Goal: Task Accomplishment & Management: Use online tool/utility

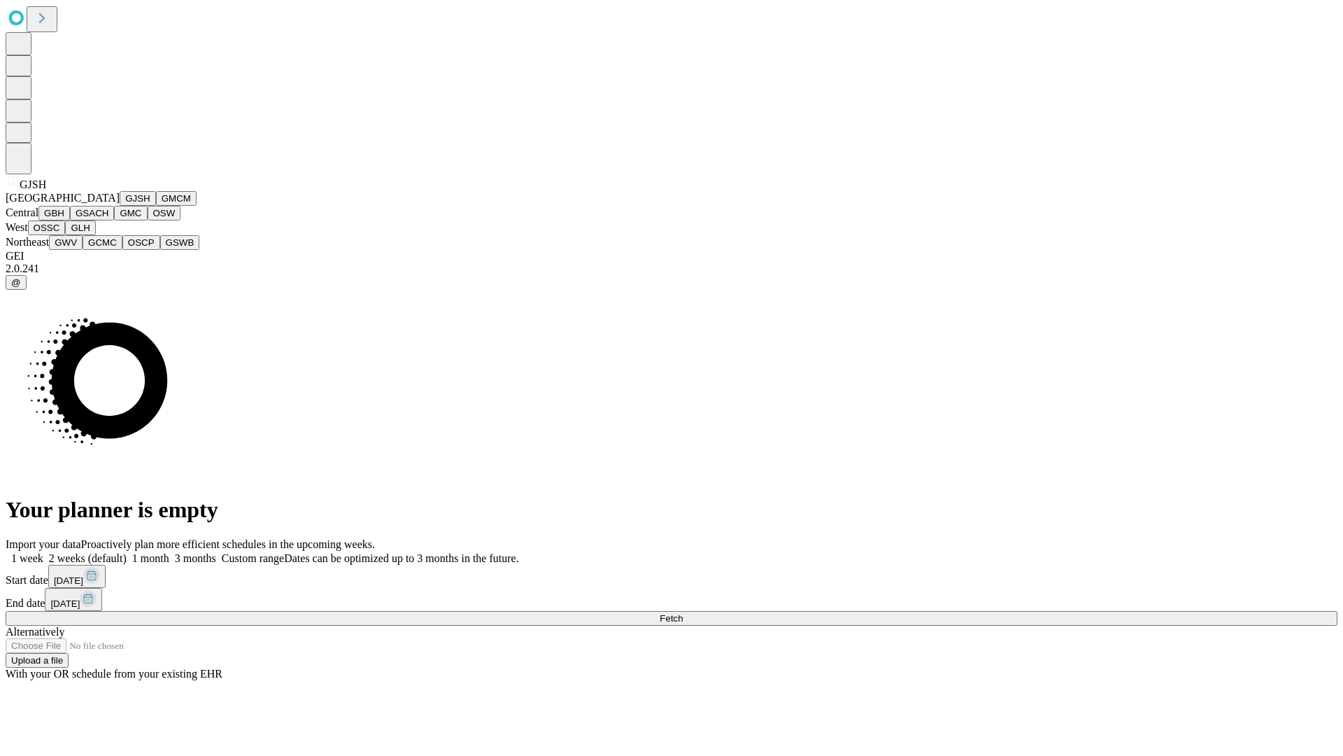
click at [120, 206] on button "GJSH" at bounding box center [138, 198] width 36 height 15
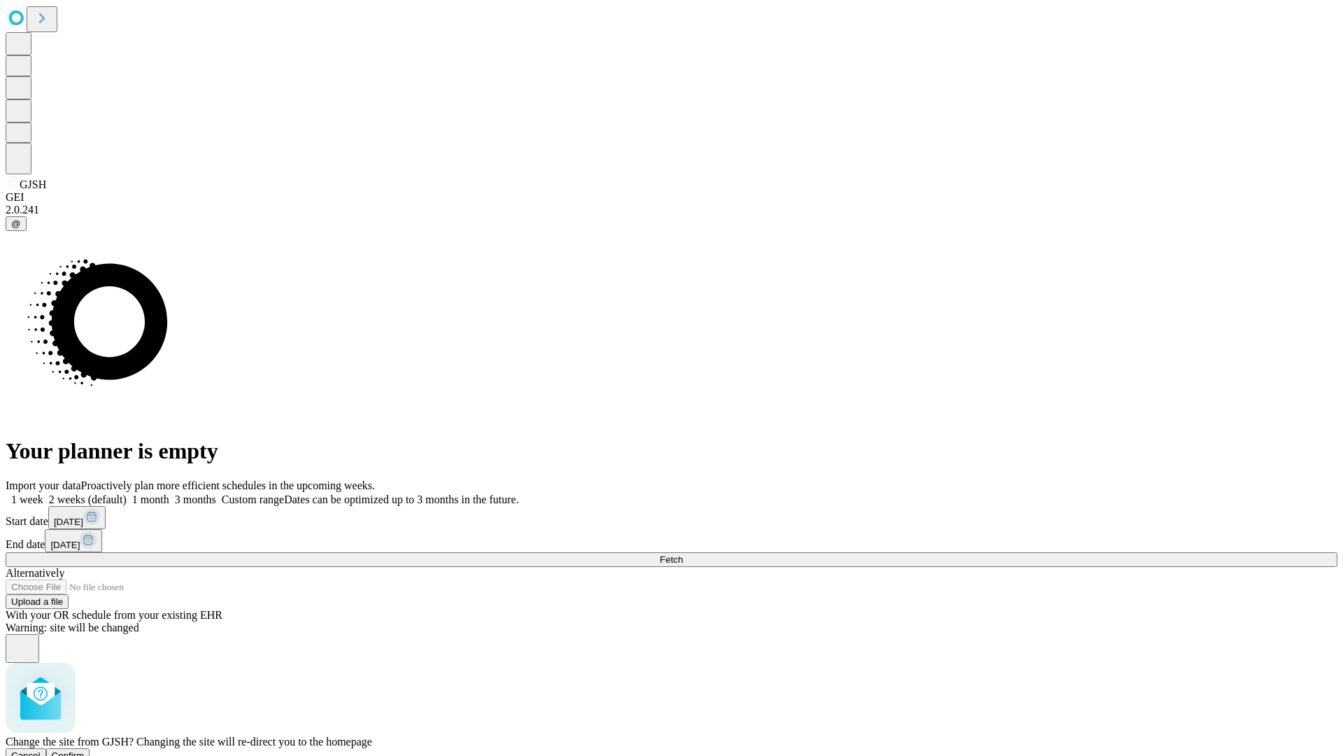
click at [85, 750] on span "Confirm" at bounding box center [68, 755] width 33 height 10
click at [127, 493] on label "2 weeks (default)" at bounding box center [84, 499] width 83 height 12
click at [683, 554] on span "Fetch" at bounding box center [671, 559] width 23 height 10
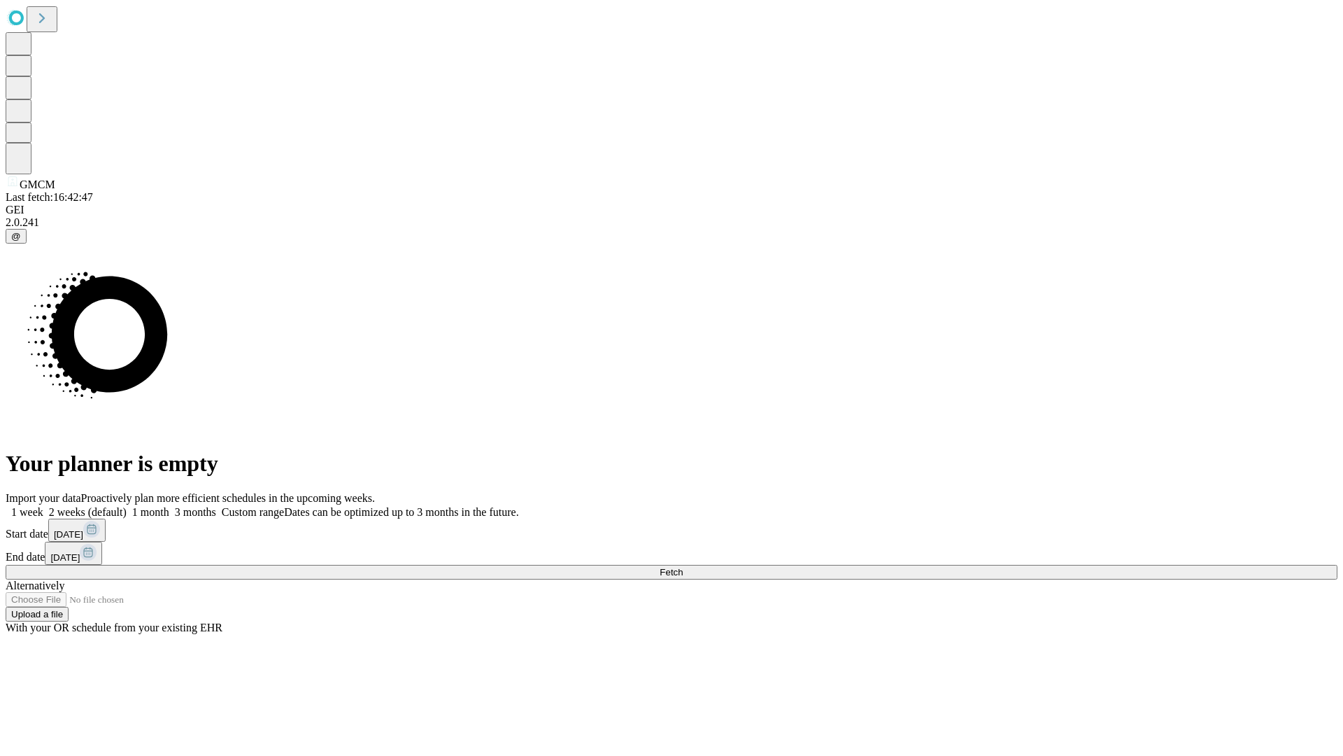
click at [127, 506] on label "2 weeks (default)" at bounding box center [84, 512] width 83 height 12
click at [683, 567] on span "Fetch" at bounding box center [671, 572] width 23 height 10
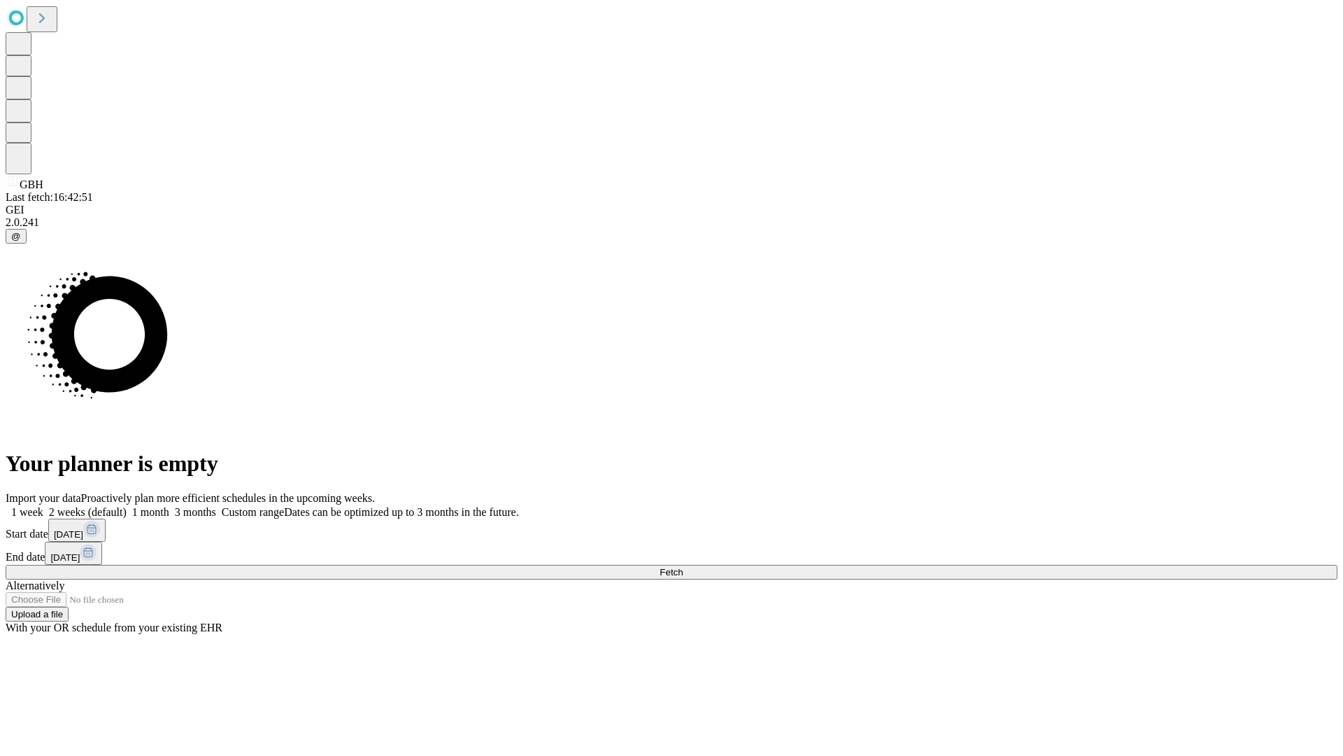
click at [683, 567] on span "Fetch" at bounding box center [671, 572] width 23 height 10
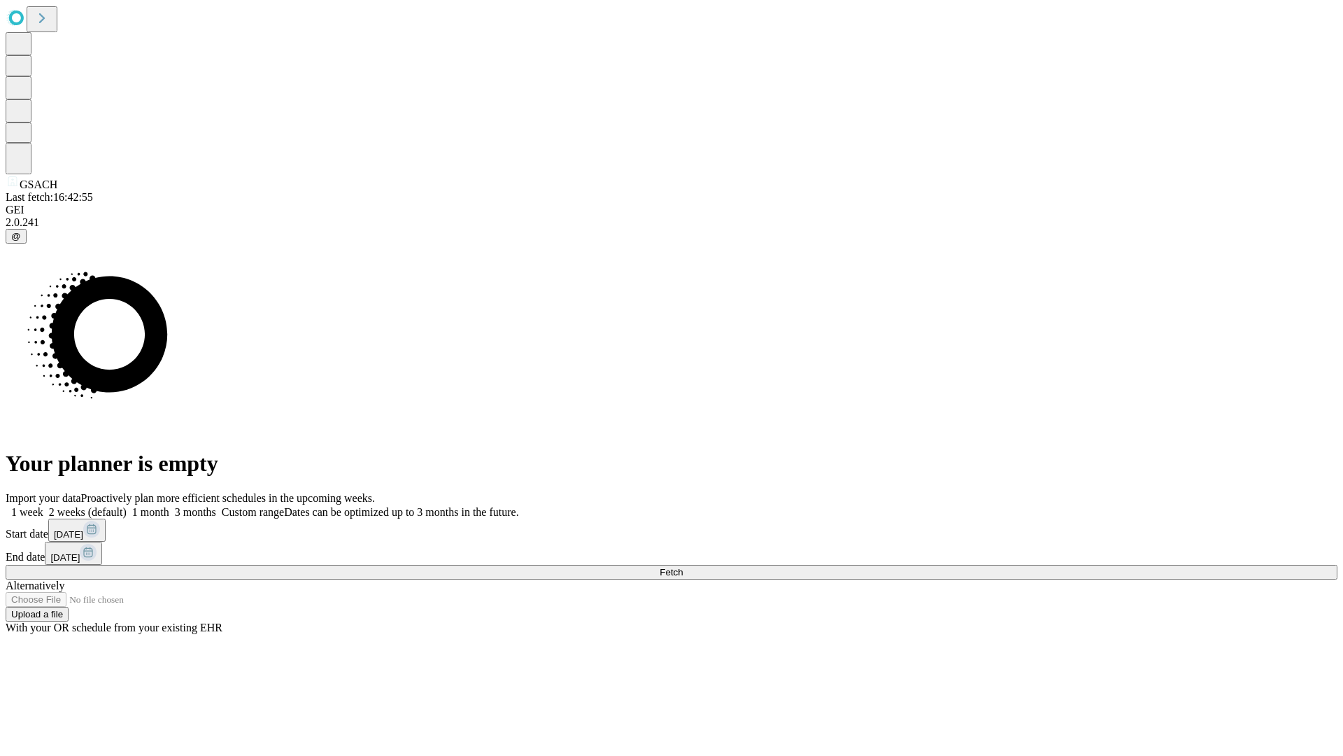
click at [127, 506] on label "2 weeks (default)" at bounding box center [84, 512] width 83 height 12
click at [683, 567] on span "Fetch" at bounding box center [671, 572] width 23 height 10
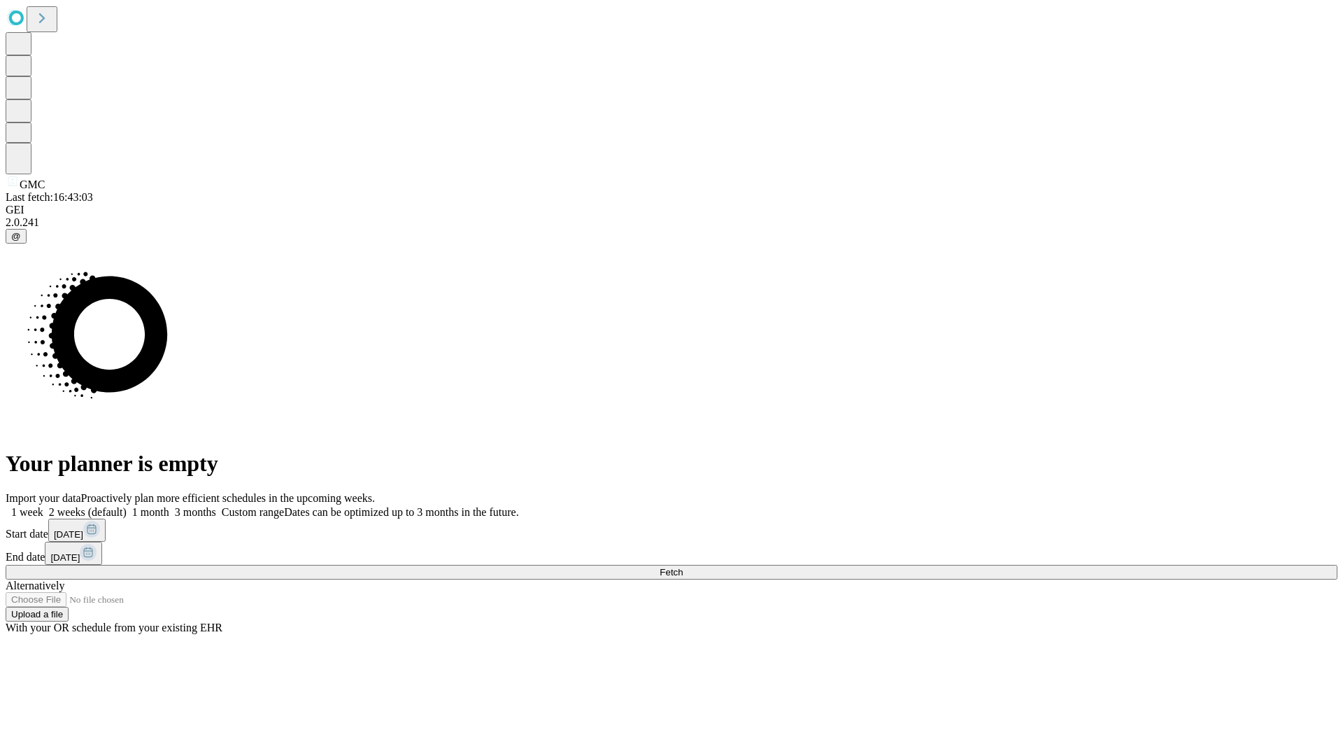
click at [127, 506] on label "2 weeks (default)" at bounding box center [84, 512] width 83 height 12
click at [683, 567] on span "Fetch" at bounding box center [671, 572] width 23 height 10
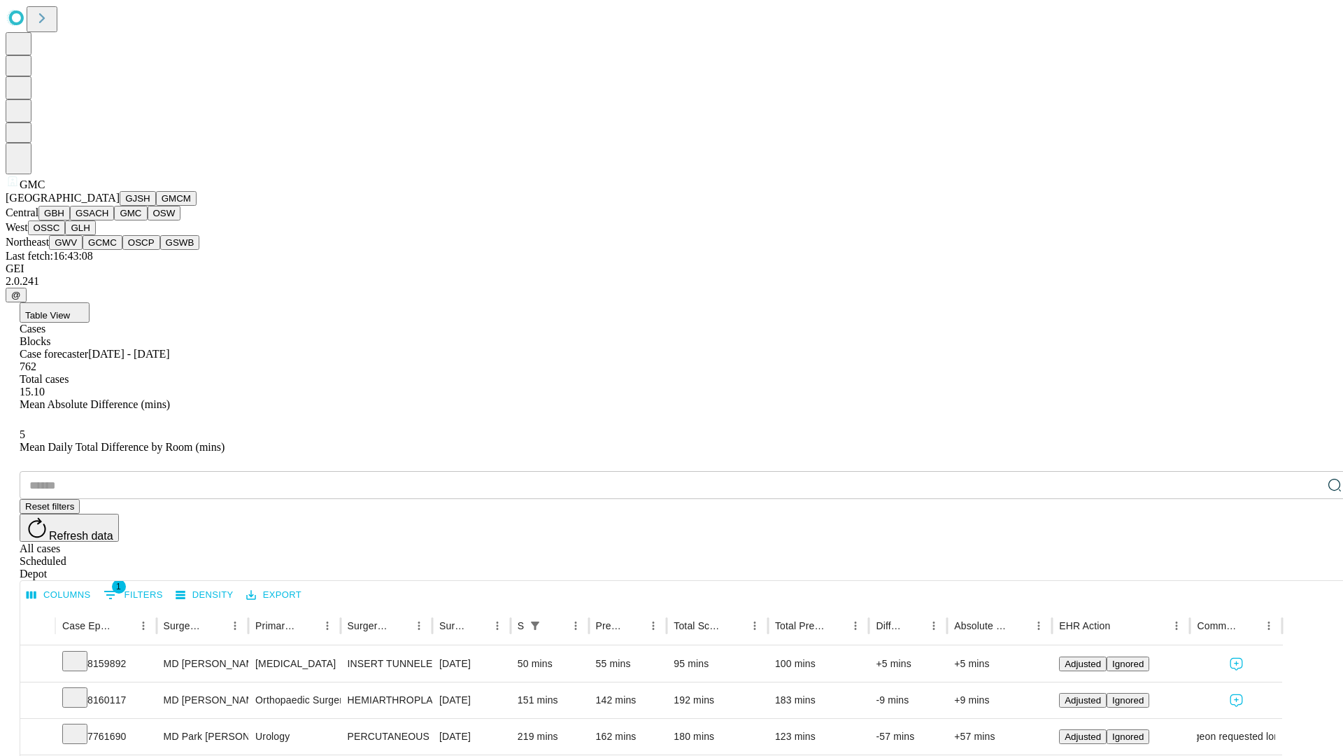
click at [148, 220] on button "OSW" at bounding box center [165, 213] width 34 height 15
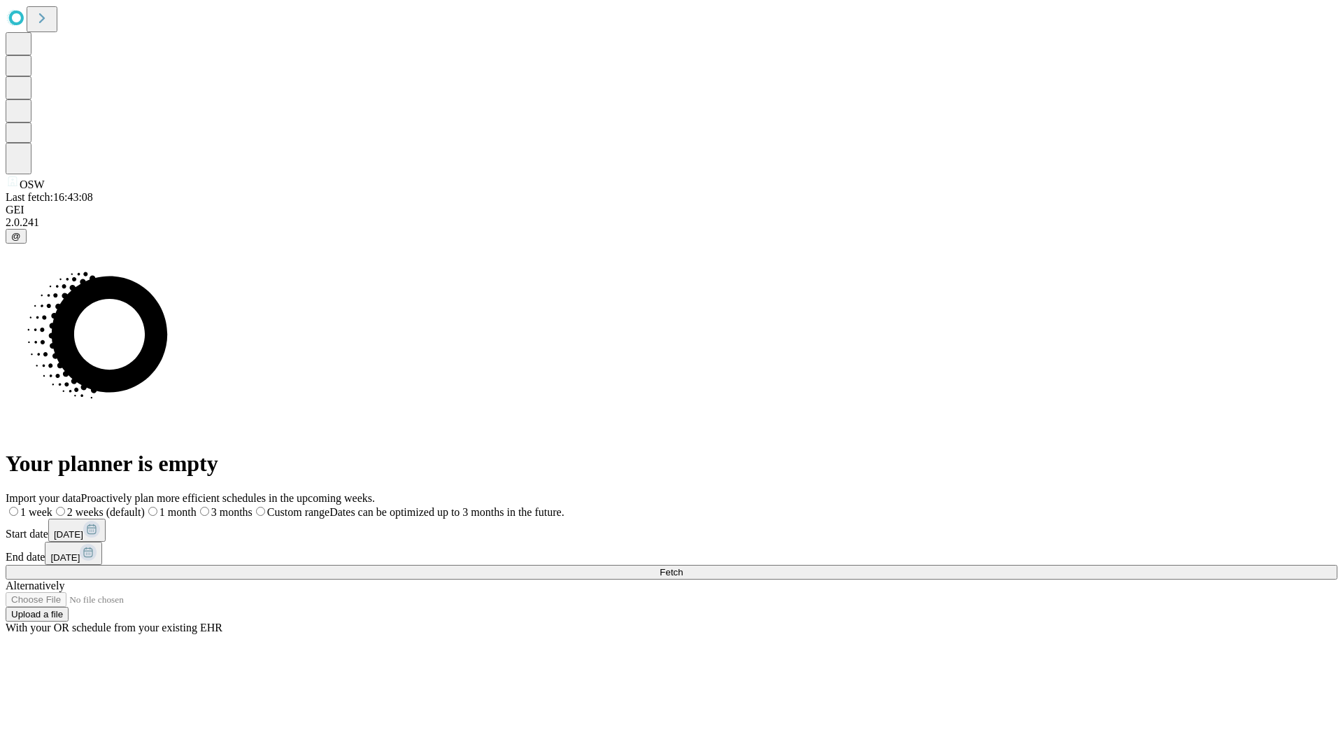
click at [683, 567] on span "Fetch" at bounding box center [671, 572] width 23 height 10
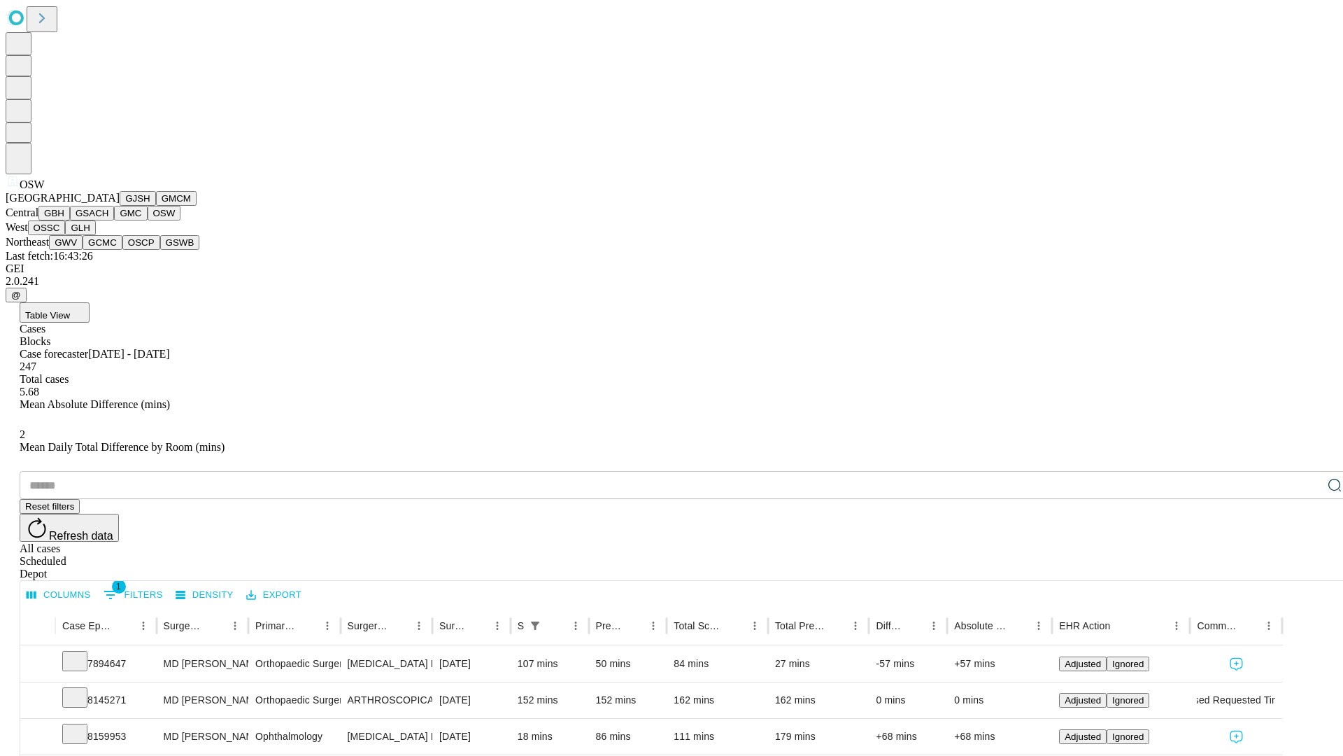
click at [66, 235] on button "OSSC" at bounding box center [47, 227] width 38 height 15
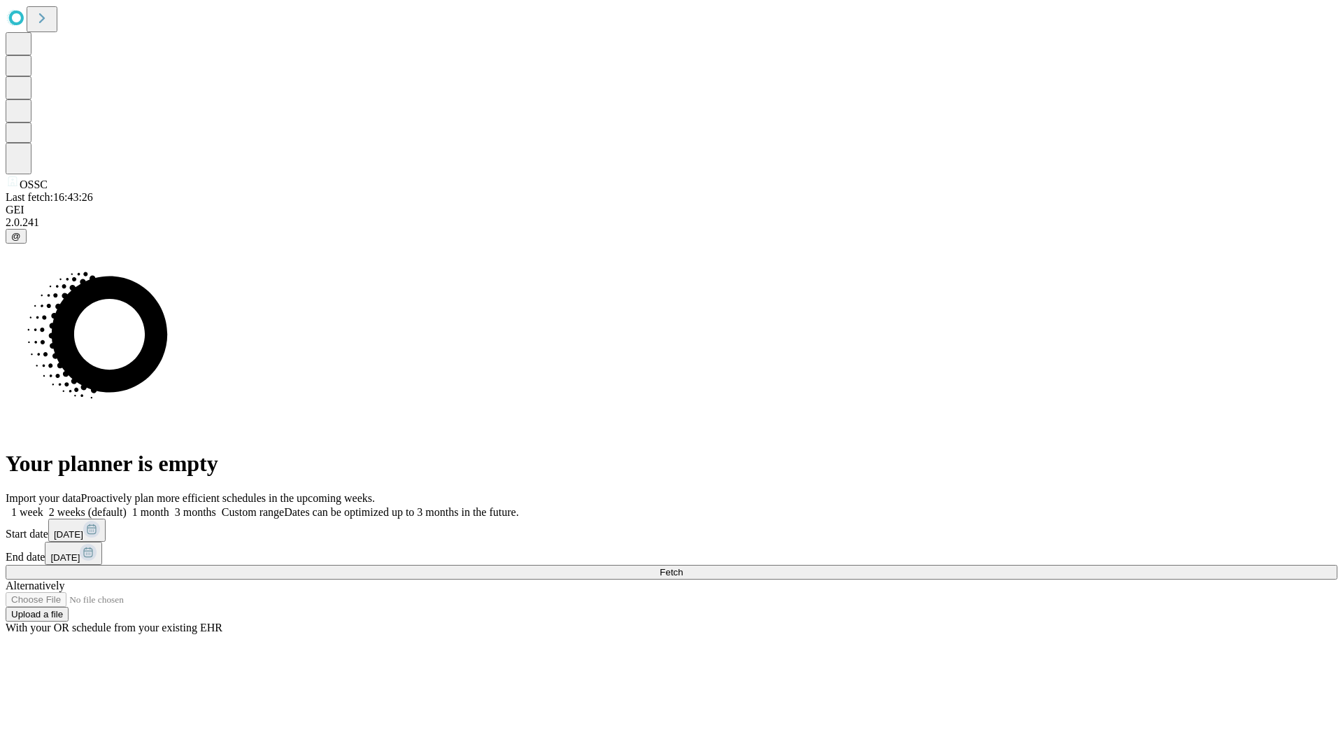
click at [127, 506] on label "2 weeks (default)" at bounding box center [84, 512] width 83 height 12
click at [683, 567] on span "Fetch" at bounding box center [671, 572] width 23 height 10
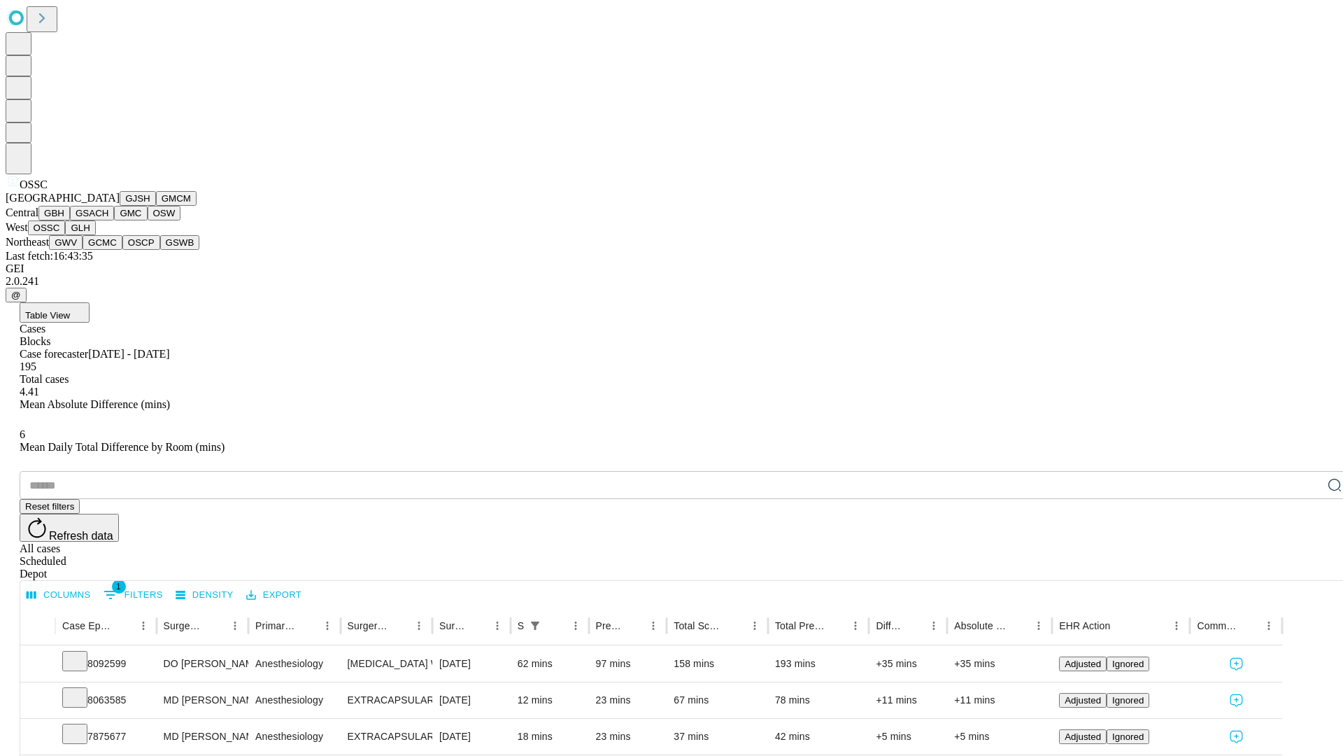
click at [95, 235] on button "GLH" at bounding box center [80, 227] width 30 height 15
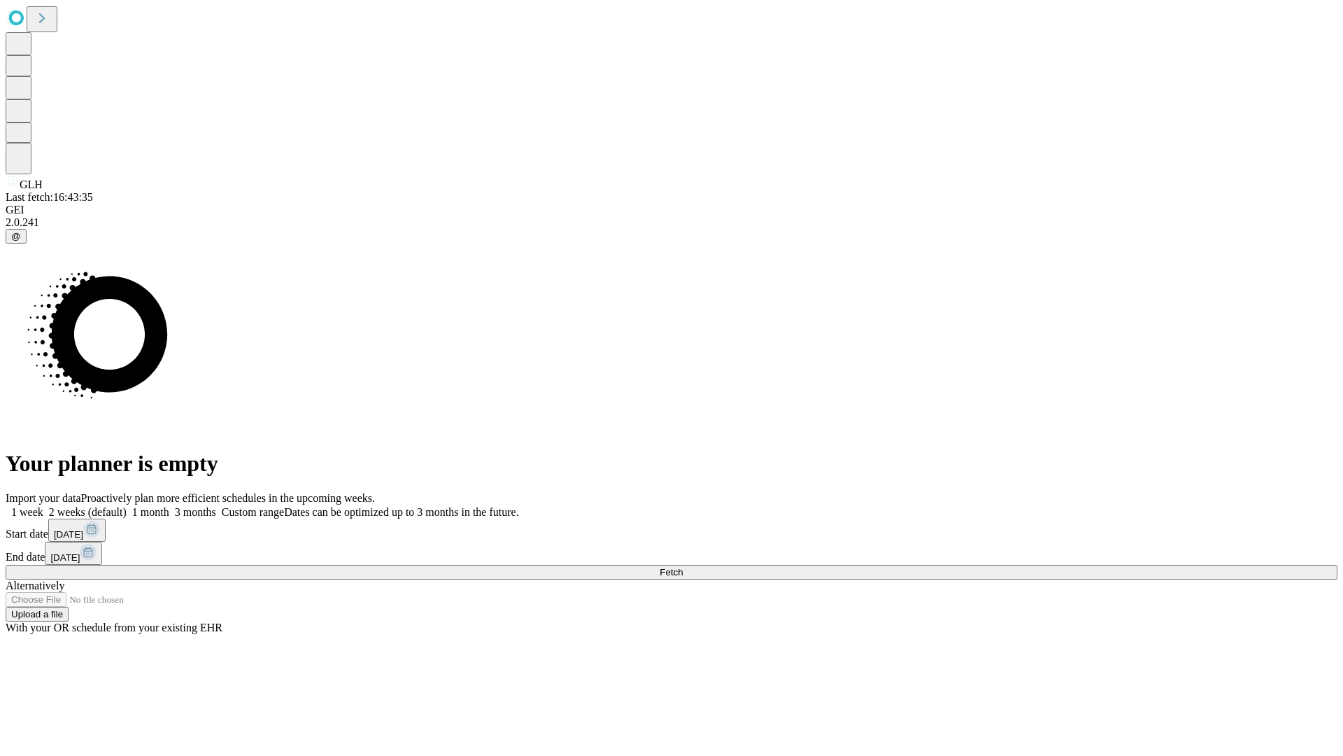
click at [127, 506] on label "2 weeks (default)" at bounding box center [84, 512] width 83 height 12
click at [683, 567] on span "Fetch" at bounding box center [671, 572] width 23 height 10
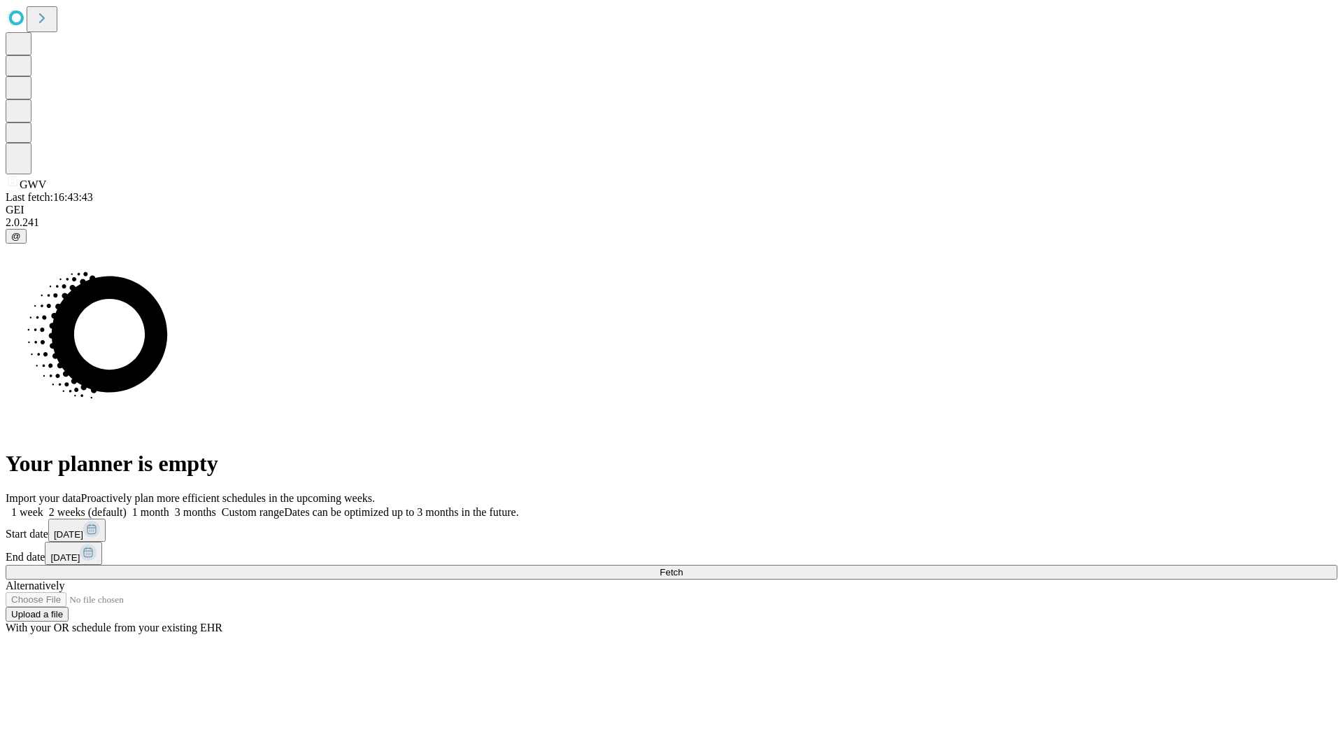
click at [127, 506] on label "2 weeks (default)" at bounding box center [84, 512] width 83 height 12
click at [683, 567] on span "Fetch" at bounding box center [671, 572] width 23 height 10
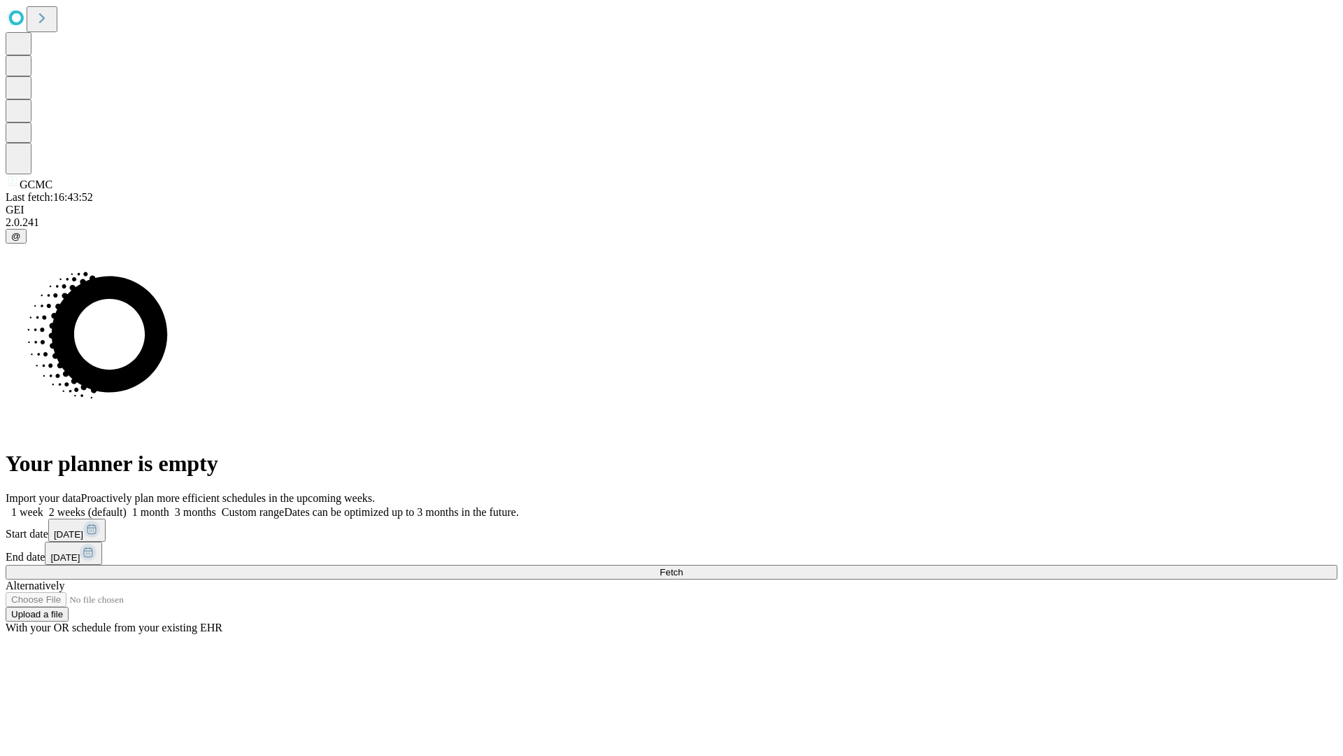
click at [127, 506] on label "2 weeks (default)" at bounding box center [84, 512] width 83 height 12
click at [683, 567] on span "Fetch" at bounding box center [671, 572] width 23 height 10
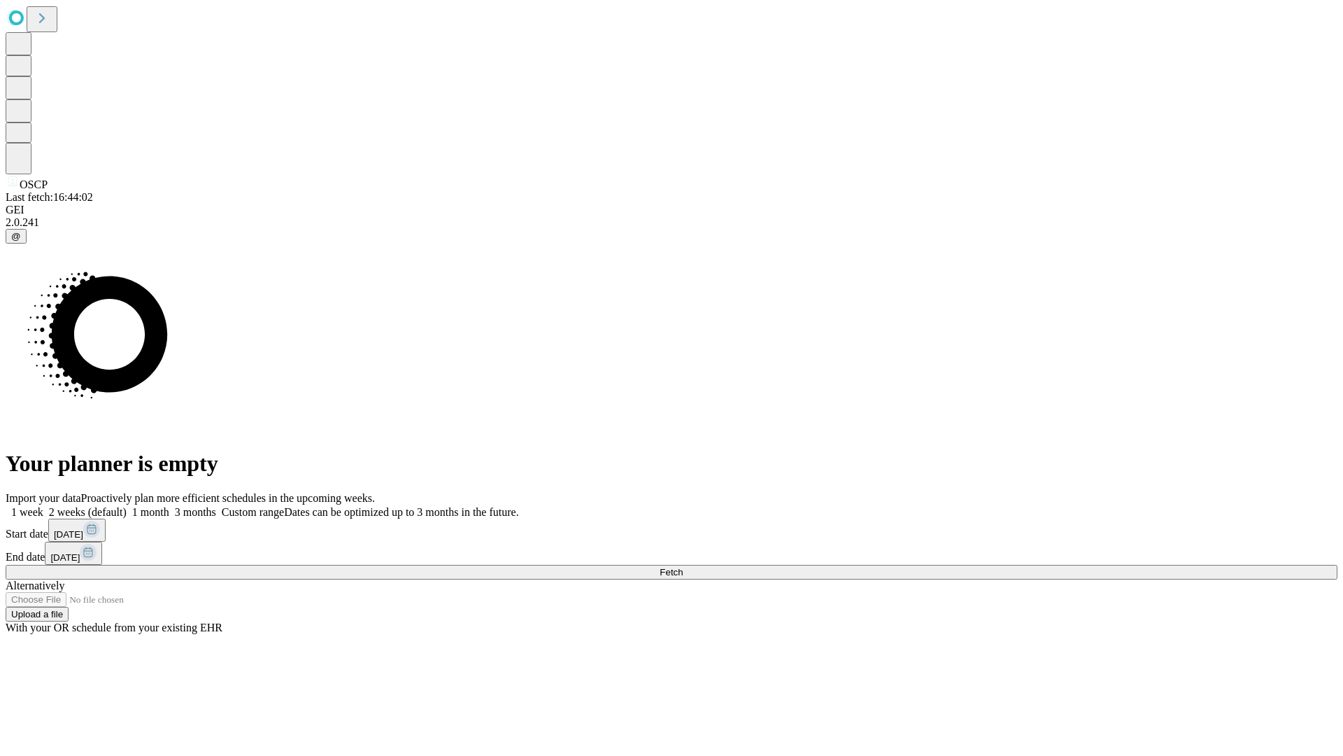
click at [127, 506] on label "2 weeks (default)" at bounding box center [84, 512] width 83 height 12
click at [683, 567] on span "Fetch" at bounding box center [671, 572] width 23 height 10
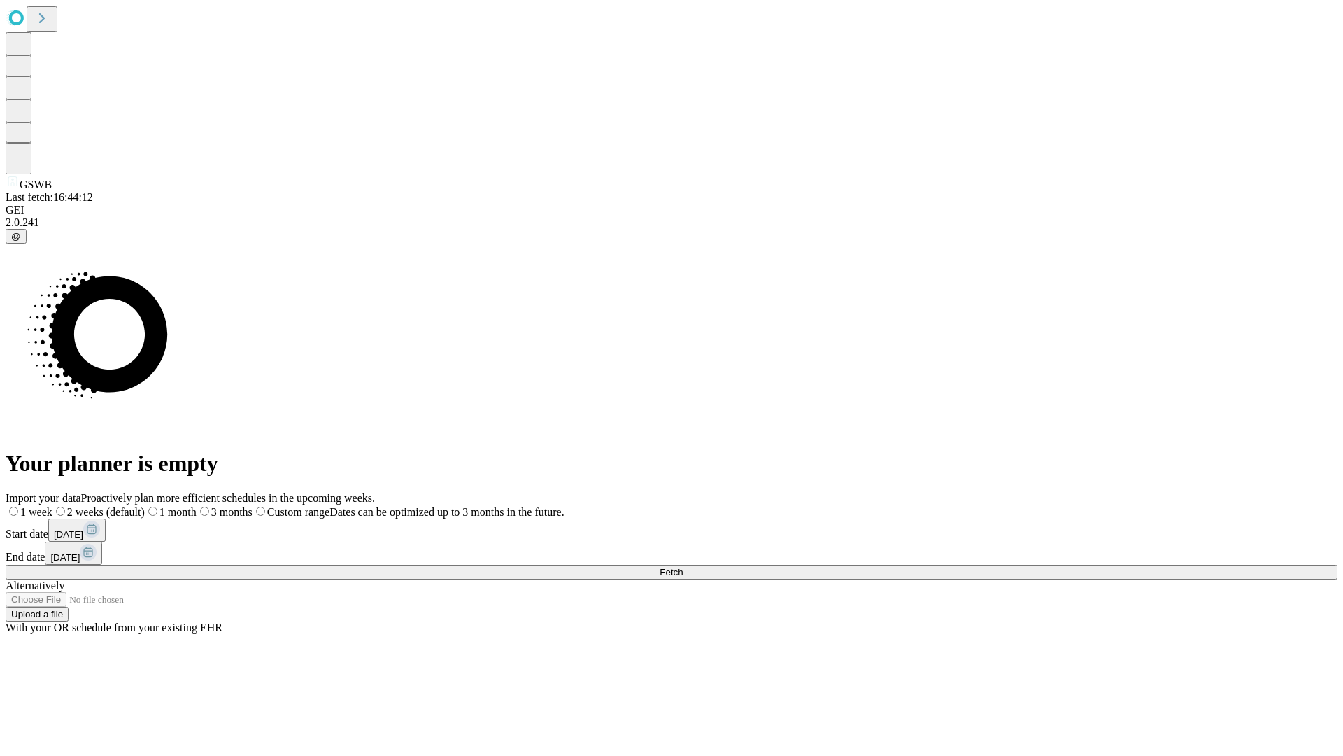
click at [145, 506] on label "2 weeks (default)" at bounding box center [98, 512] width 92 height 12
click at [683, 567] on span "Fetch" at bounding box center [671, 572] width 23 height 10
